Goal: Transaction & Acquisition: Purchase product/service

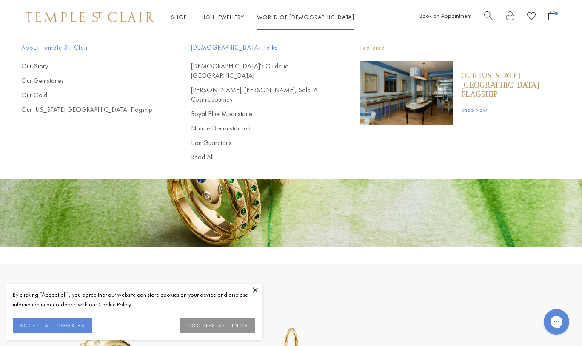
click at [487, 17] on span "Search" at bounding box center [488, 15] width 9 height 9
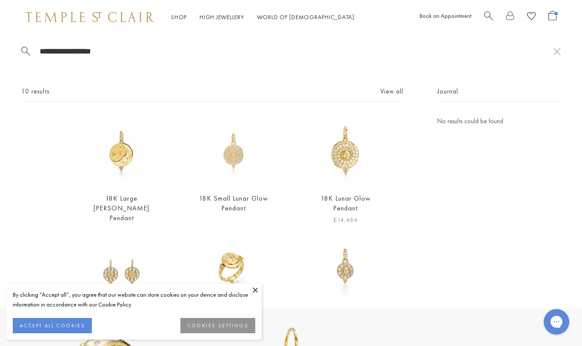
type input "**********"
click at [334, 200] on link "18K Lunar Glow Pendant" at bounding box center [346, 203] width 50 height 19
